Goal: Task Accomplishment & Management: Use online tool/utility

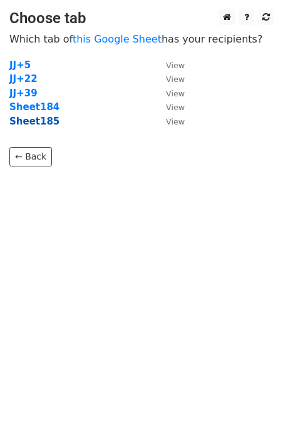
click at [39, 124] on strong "Sheet185" at bounding box center [34, 121] width 50 height 11
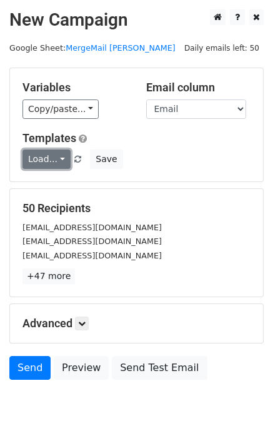
click at [46, 166] on link "Load..." at bounding box center [47, 159] width 48 height 19
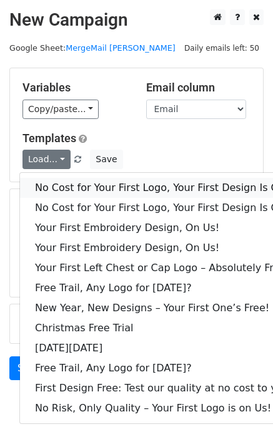
click at [70, 181] on link "No Cost for Your First Logo, Your First Design Is On Us!" at bounding box center [170, 188] width 300 height 20
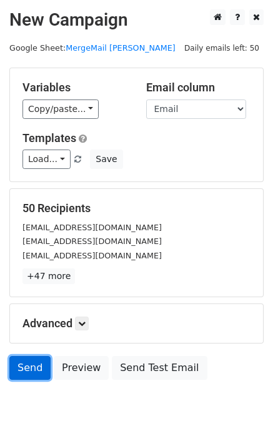
click at [18, 368] on link "Send" at bounding box center [29, 368] width 41 height 24
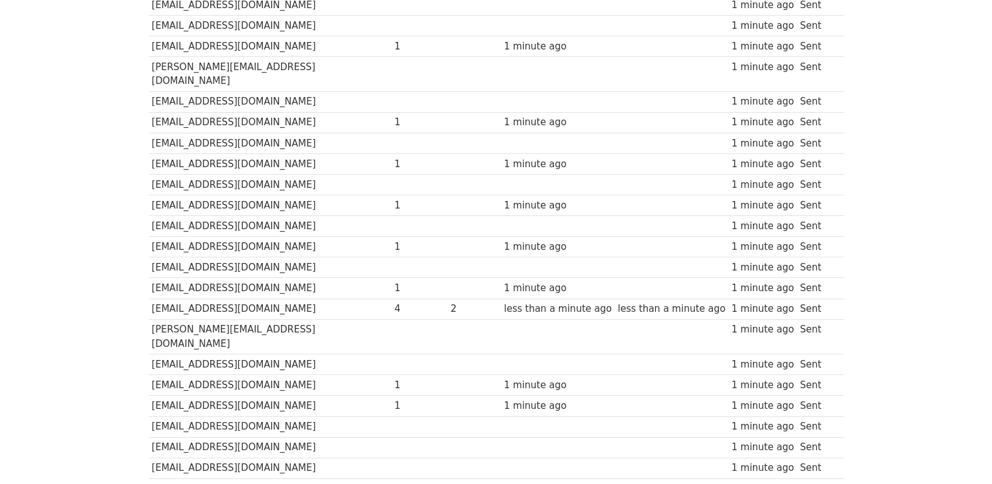
scroll to position [834, 0]
